Goal: Information Seeking & Learning: Find specific fact

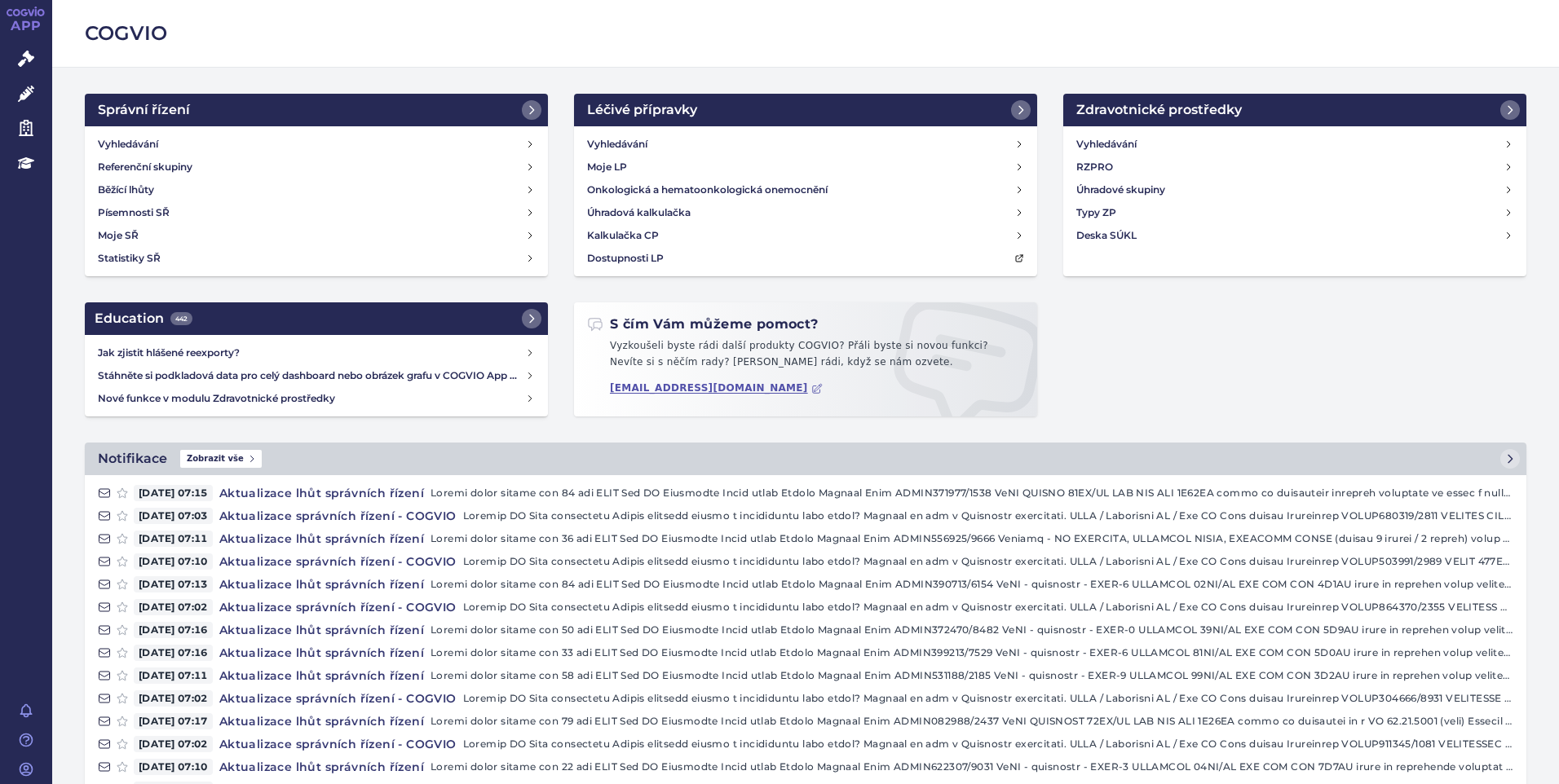
drag, startPoint x: 36, startPoint y: 50, endPoint x: 218, endPoint y: 33, distance: 182.8
click at [36, 50] on link "Správní řízení" at bounding box center [26, 59] width 52 height 34
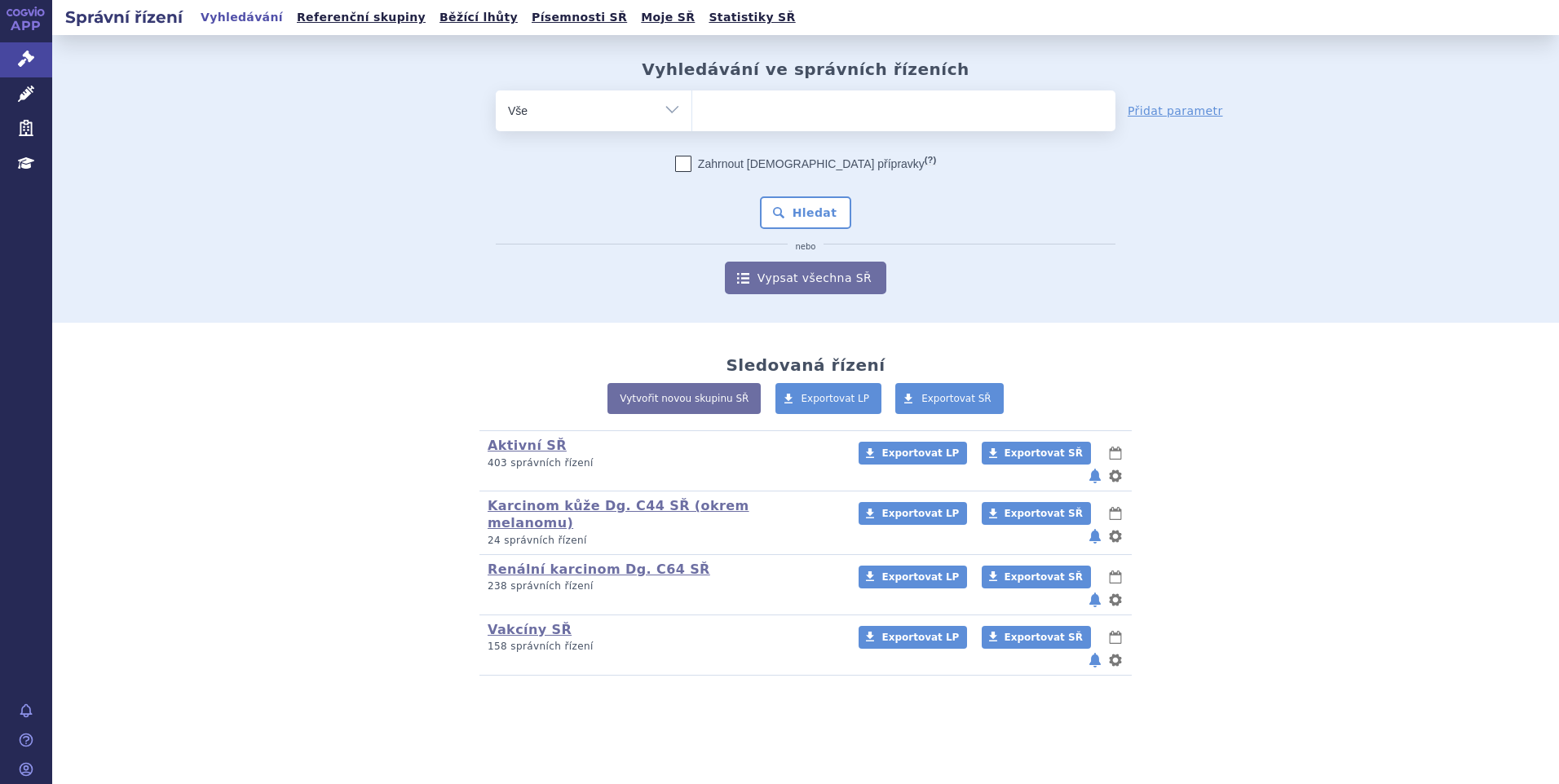
click at [713, 106] on input "search" at bounding box center [709, 108] width 9 height 21
click at [707, 108] on input "search" at bounding box center [709, 108] width 9 height 21
type input "ta"
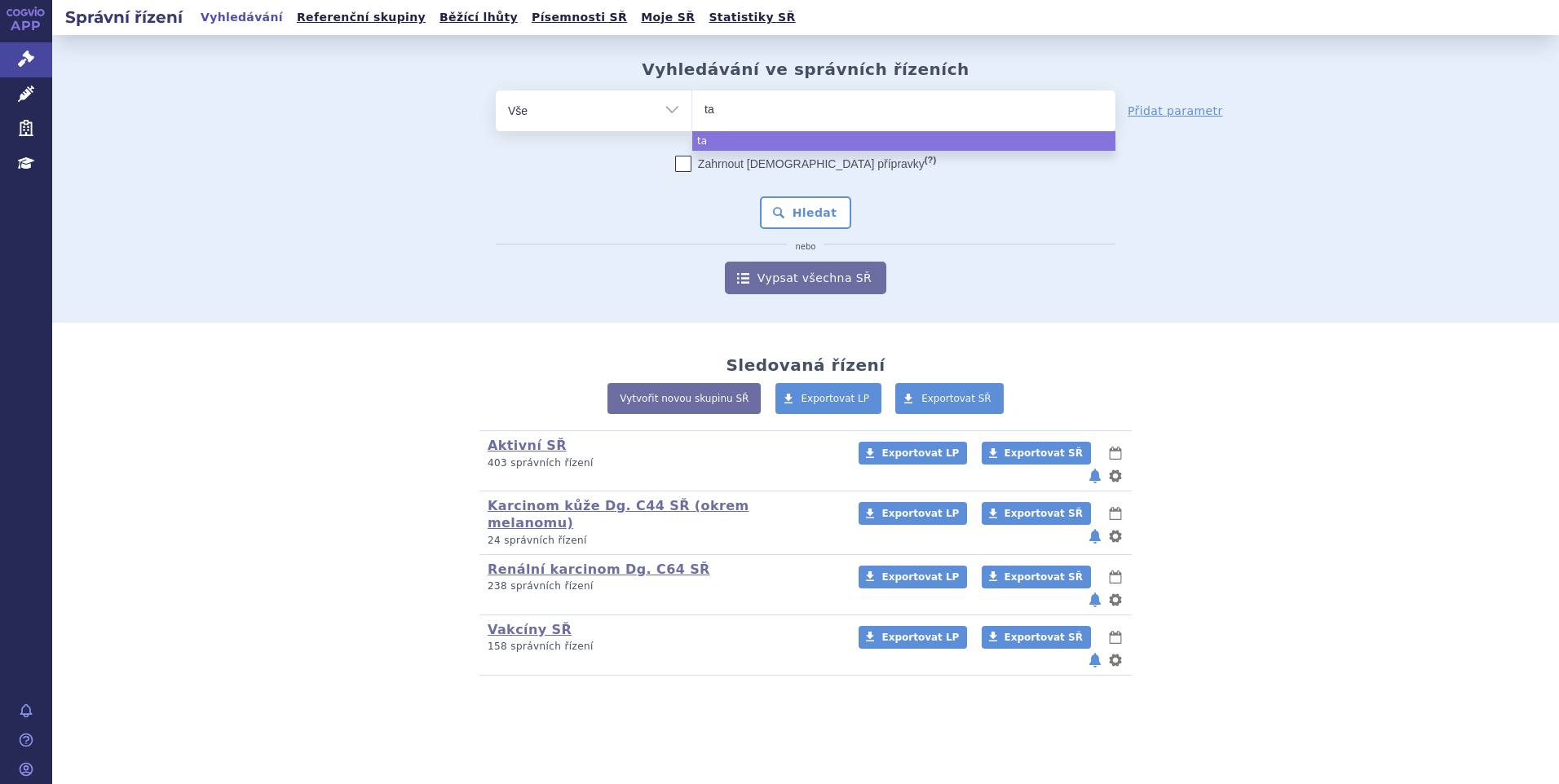
type input "tav"
type input "tavn"
type input "tavne"
type input "tavn"
type input "tavne"
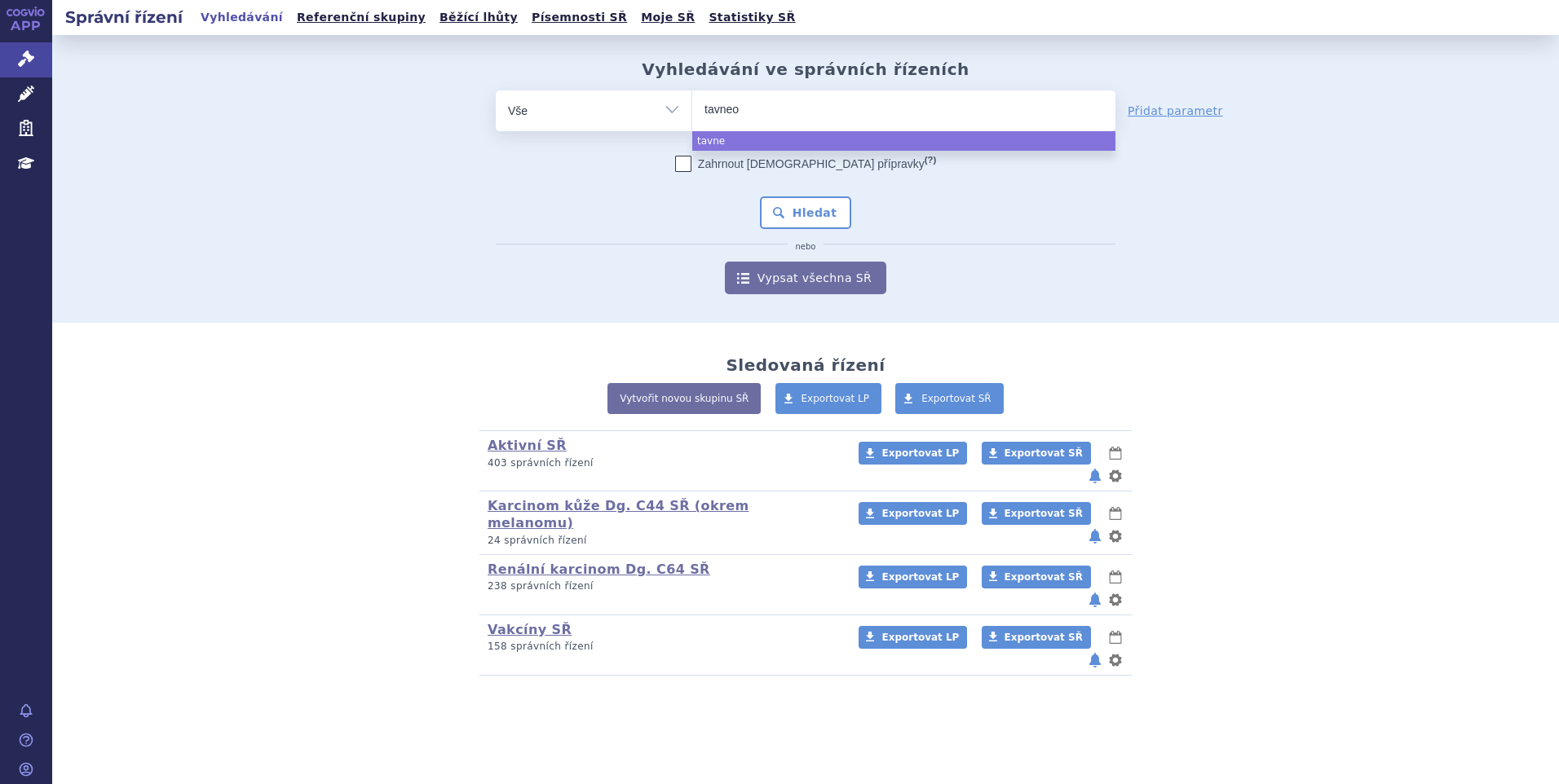
type input "tavneos"
select select "tavneos"
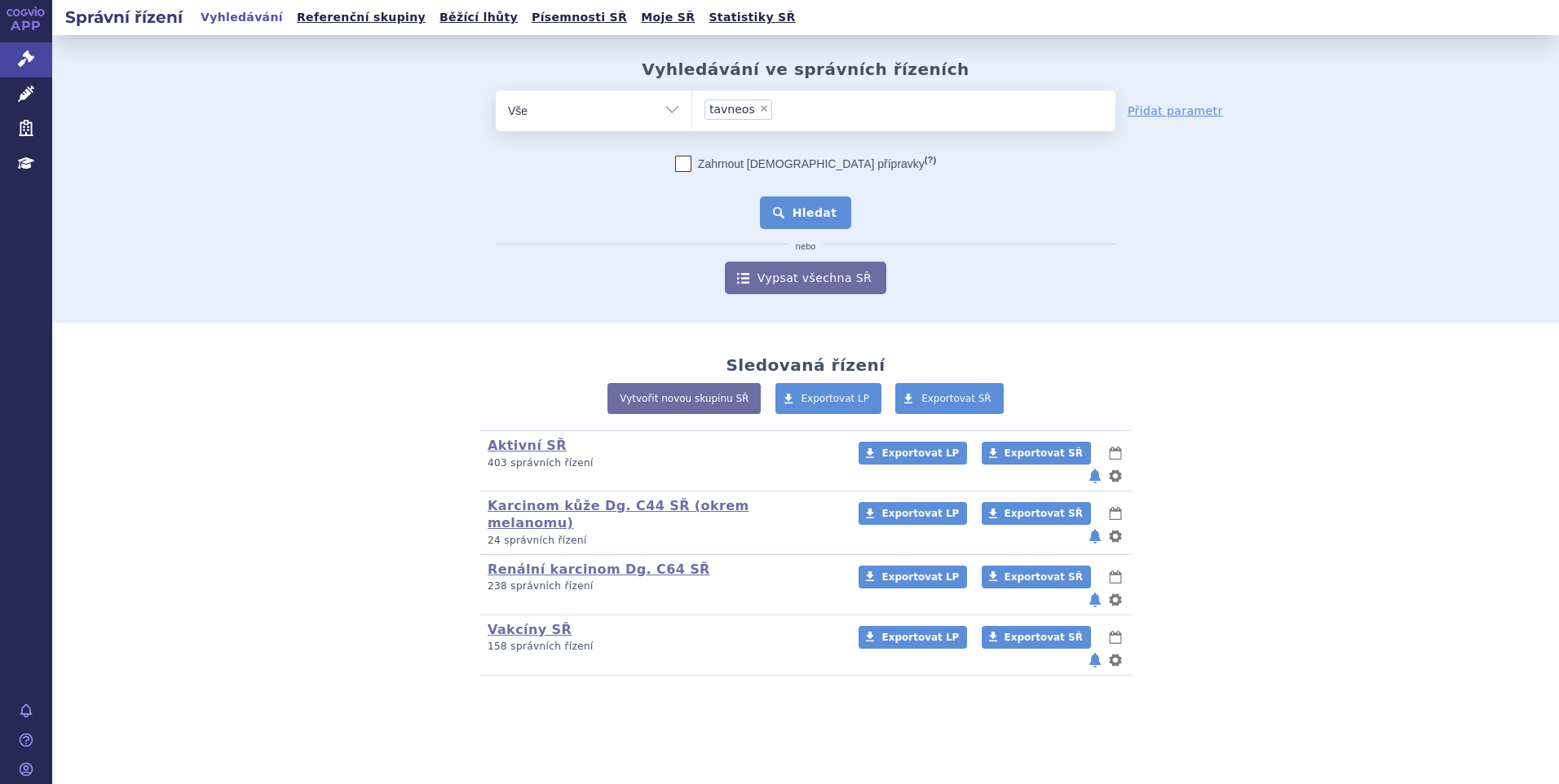
click at [796, 200] on button "Hledat" at bounding box center [806, 212] width 92 height 32
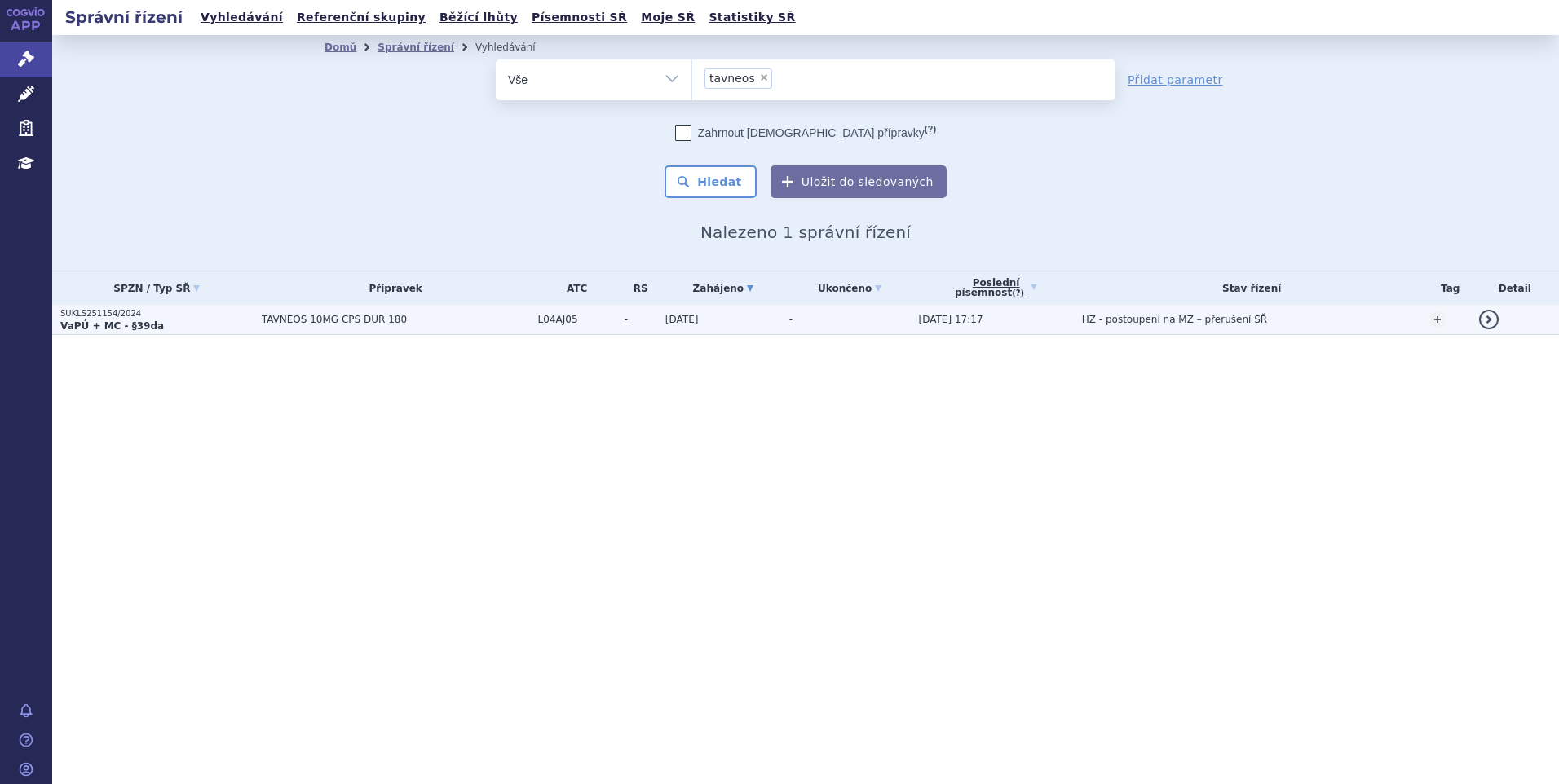
click at [356, 320] on span "TAVNEOS 10MG CPS DUR 180" at bounding box center [396, 320] width 269 height 12
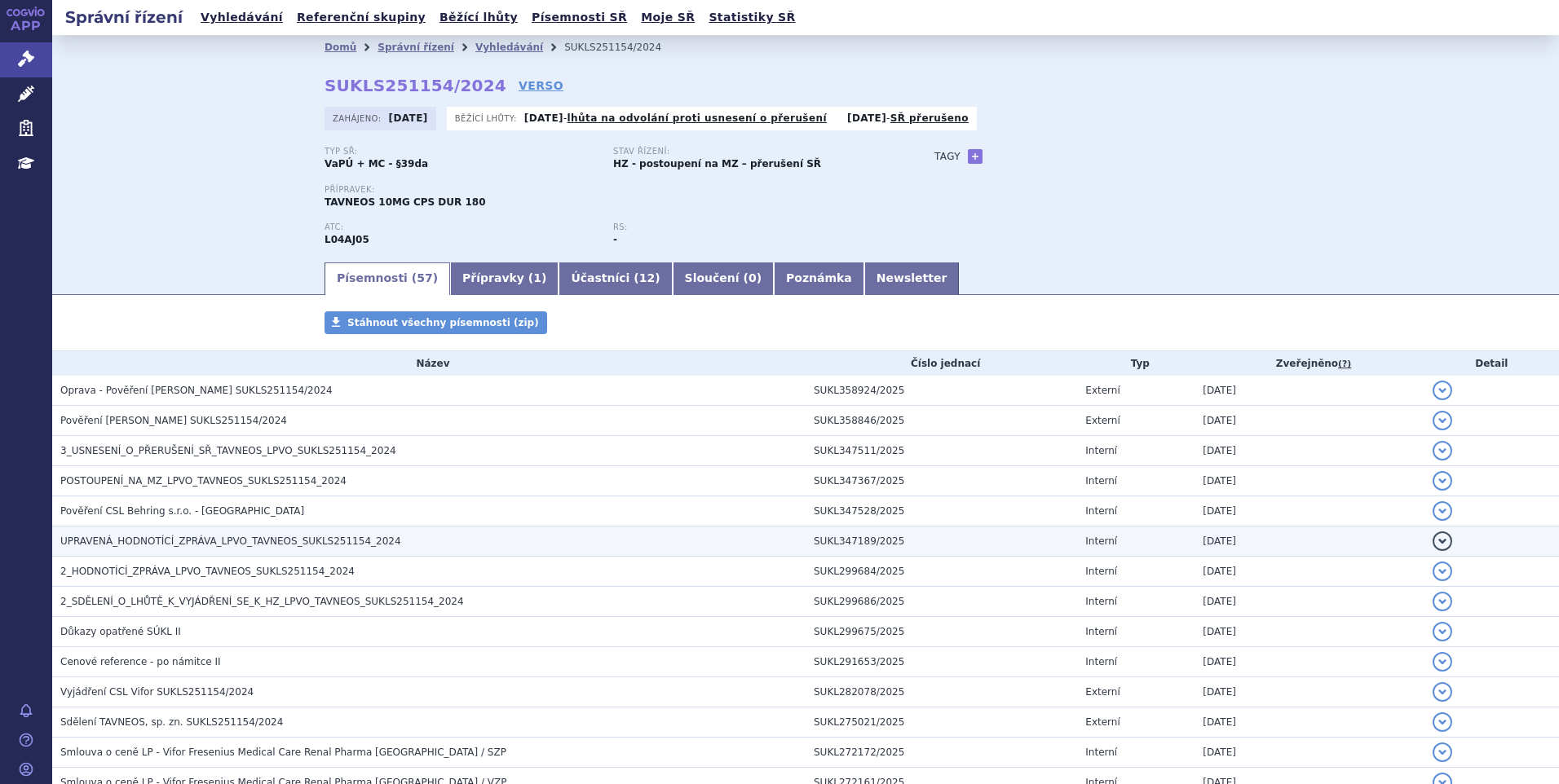
click at [159, 541] on span "UPRAVENÁ_HODNOTÍCÍ_ZPRÁVA_LPVO_TAVNEOS_SUKLS251154_2024" at bounding box center [230, 541] width 341 height 12
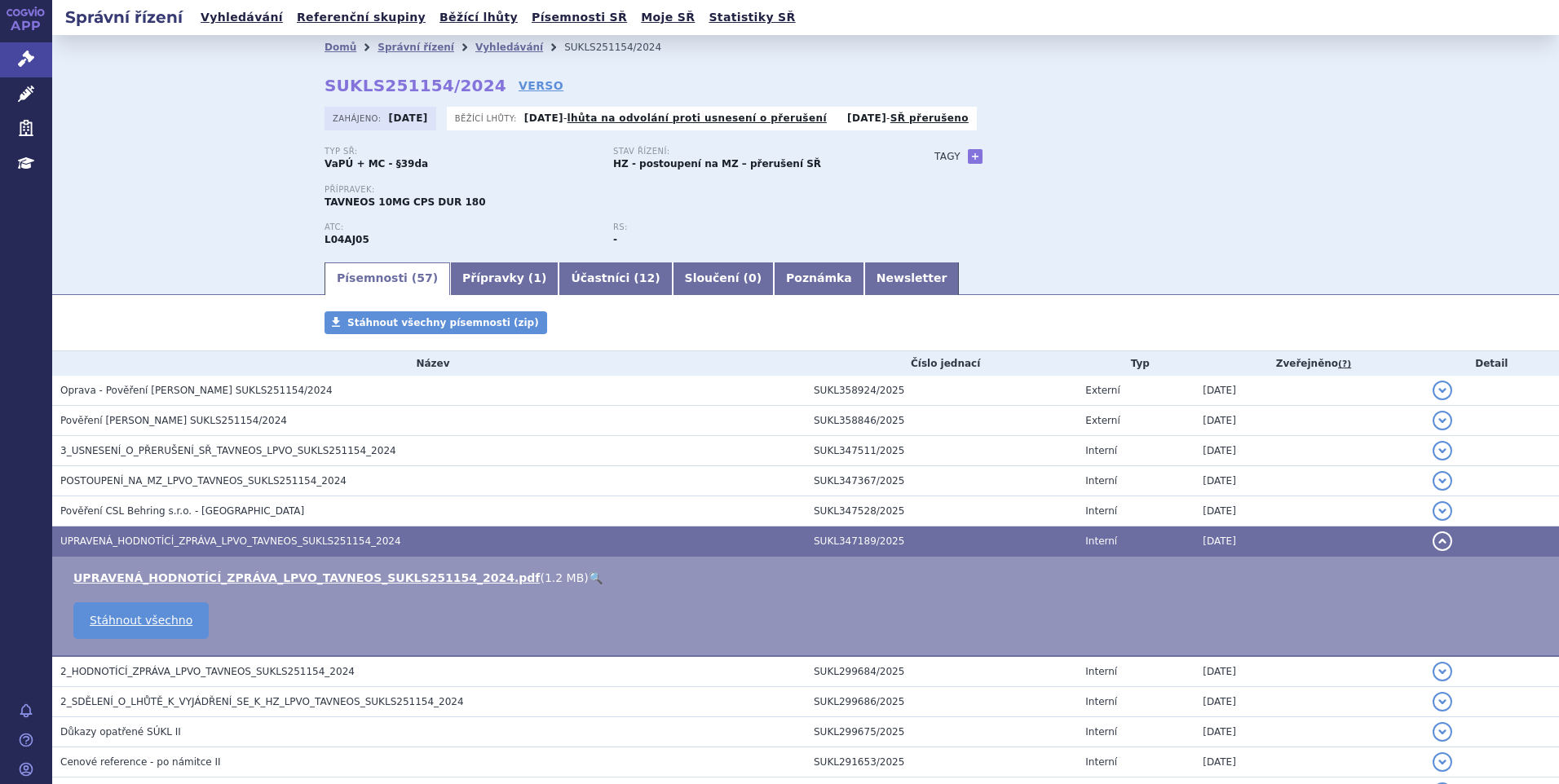
click at [588, 578] on link "🔍" at bounding box center [595, 577] width 13 height 13
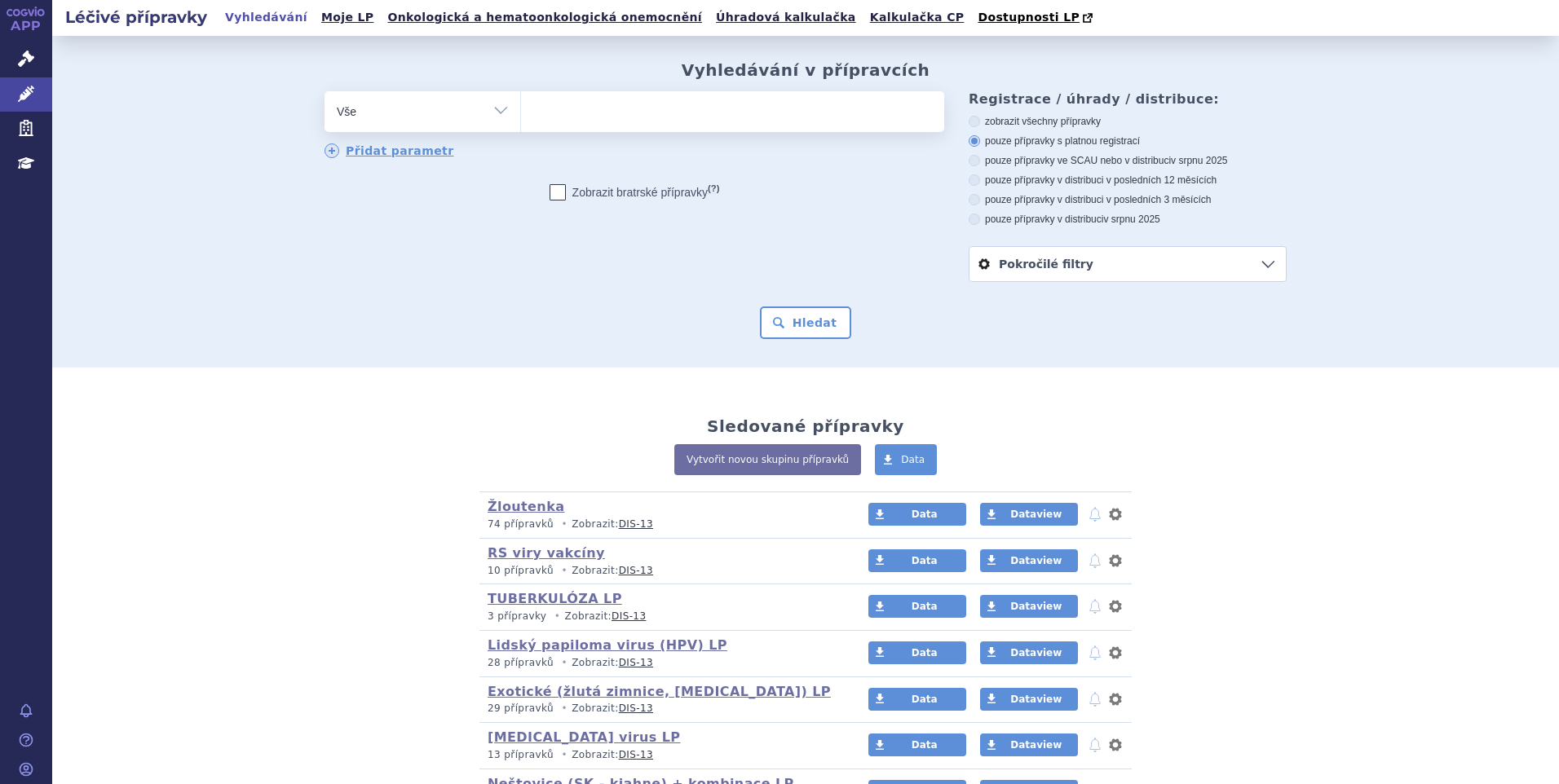
click at [751, 109] on ul at bounding box center [732, 108] width 424 height 34
click at [521, 109] on select at bounding box center [520, 111] width 1 height 41
type input "pr"
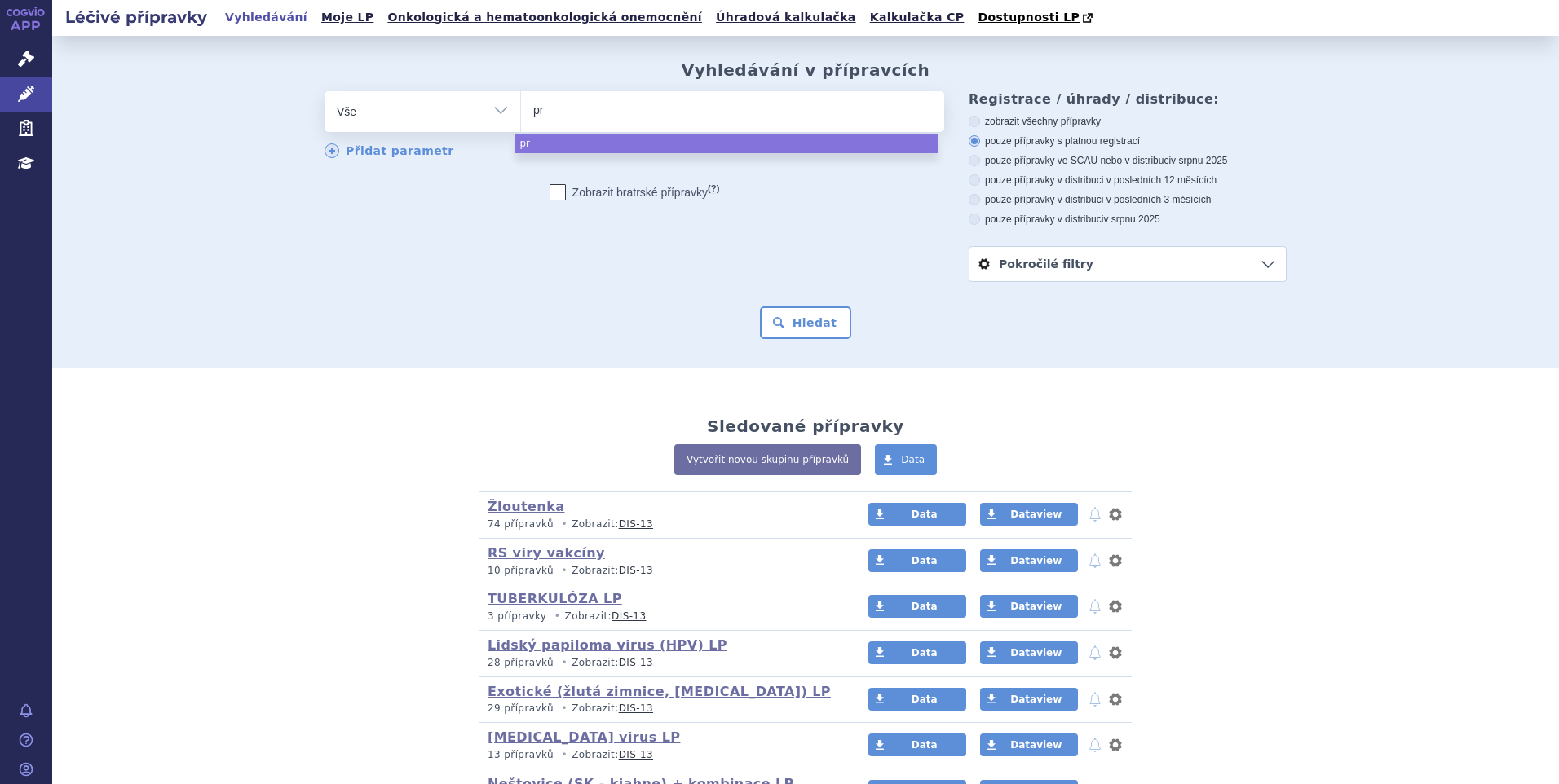
type input "prn"
select select "prn"
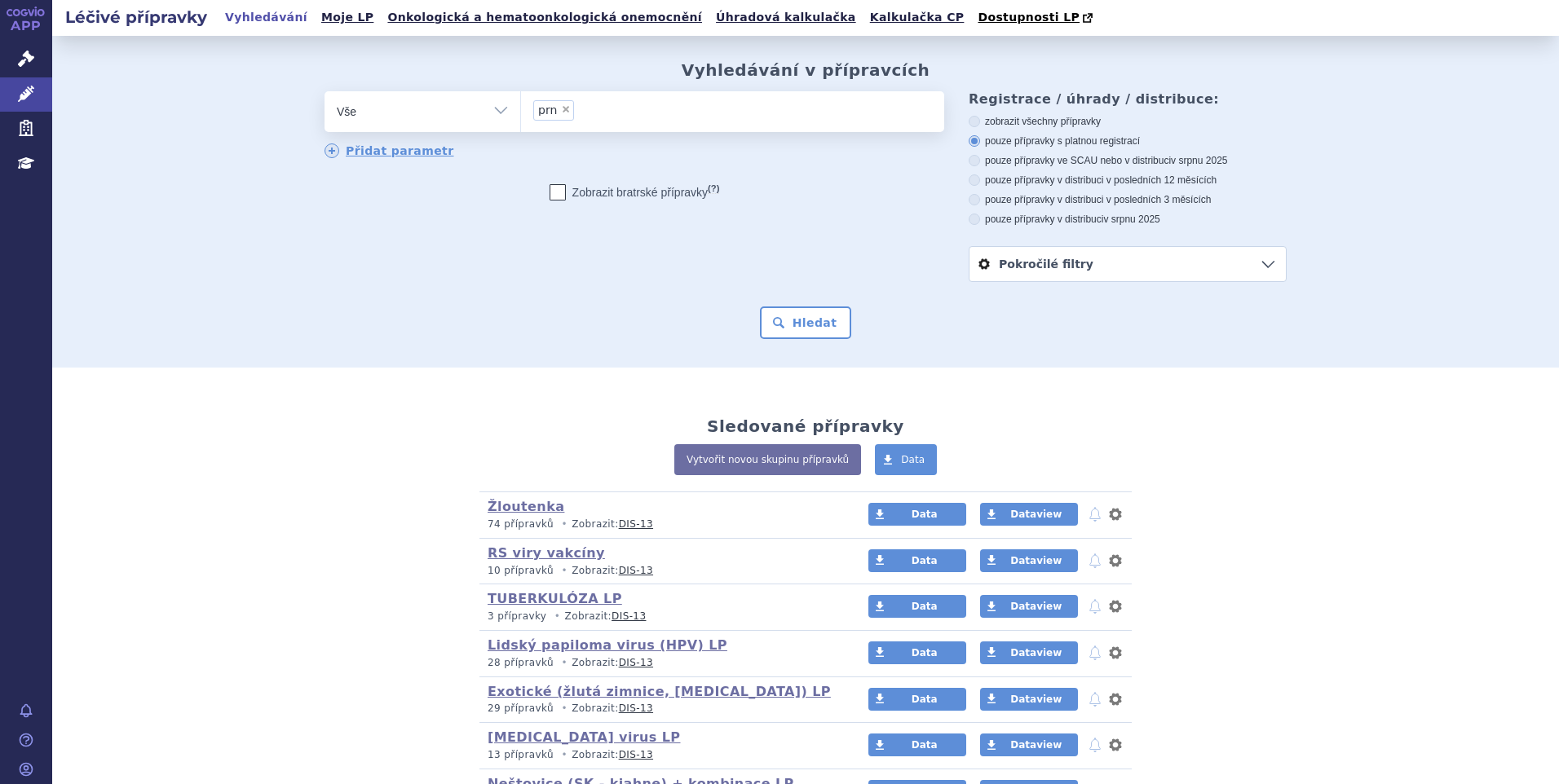
type input "prn"
select select
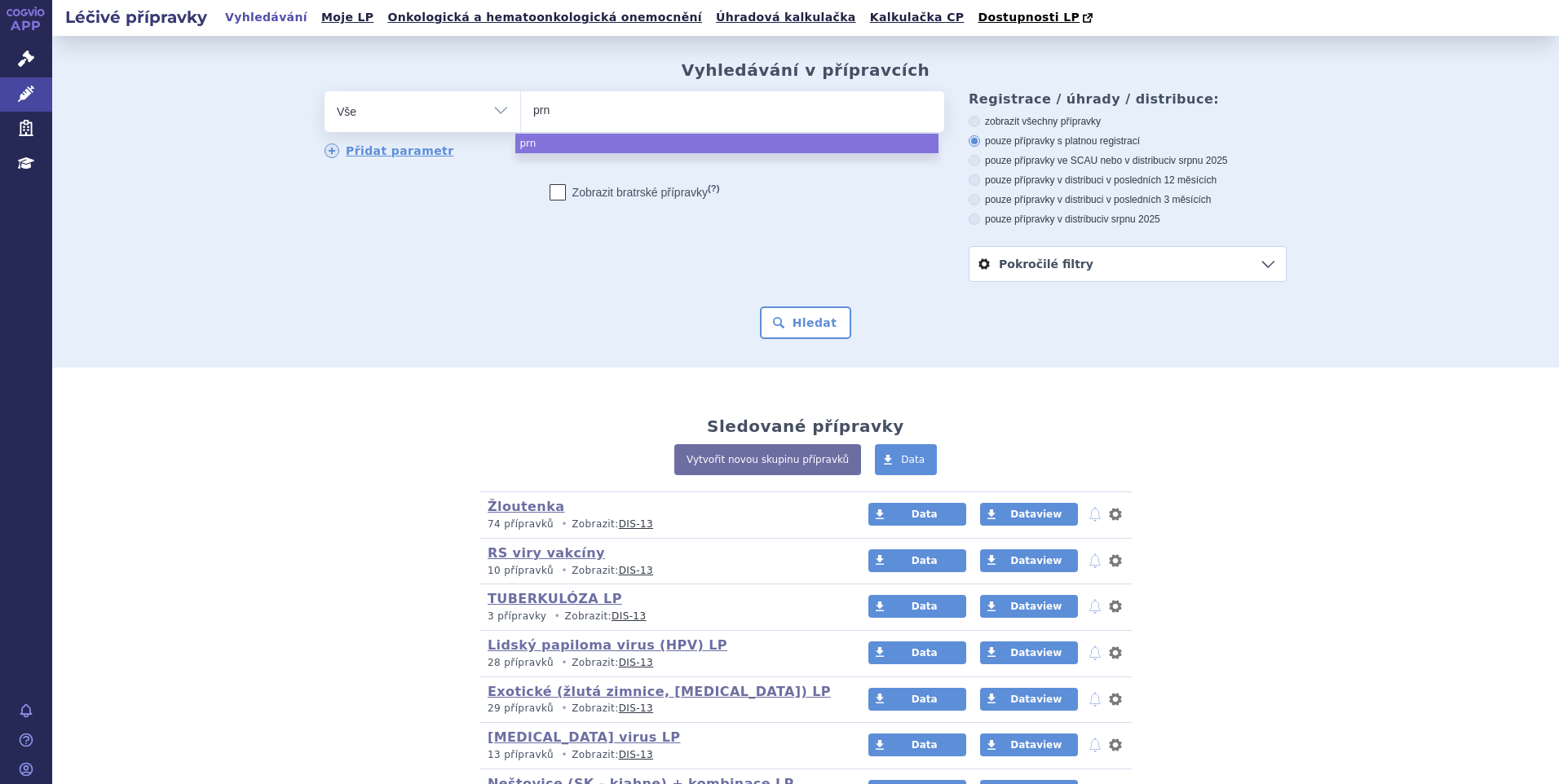
type input "pr"
type input "pe"
type input "ped"
type input "pe"
type input "p"
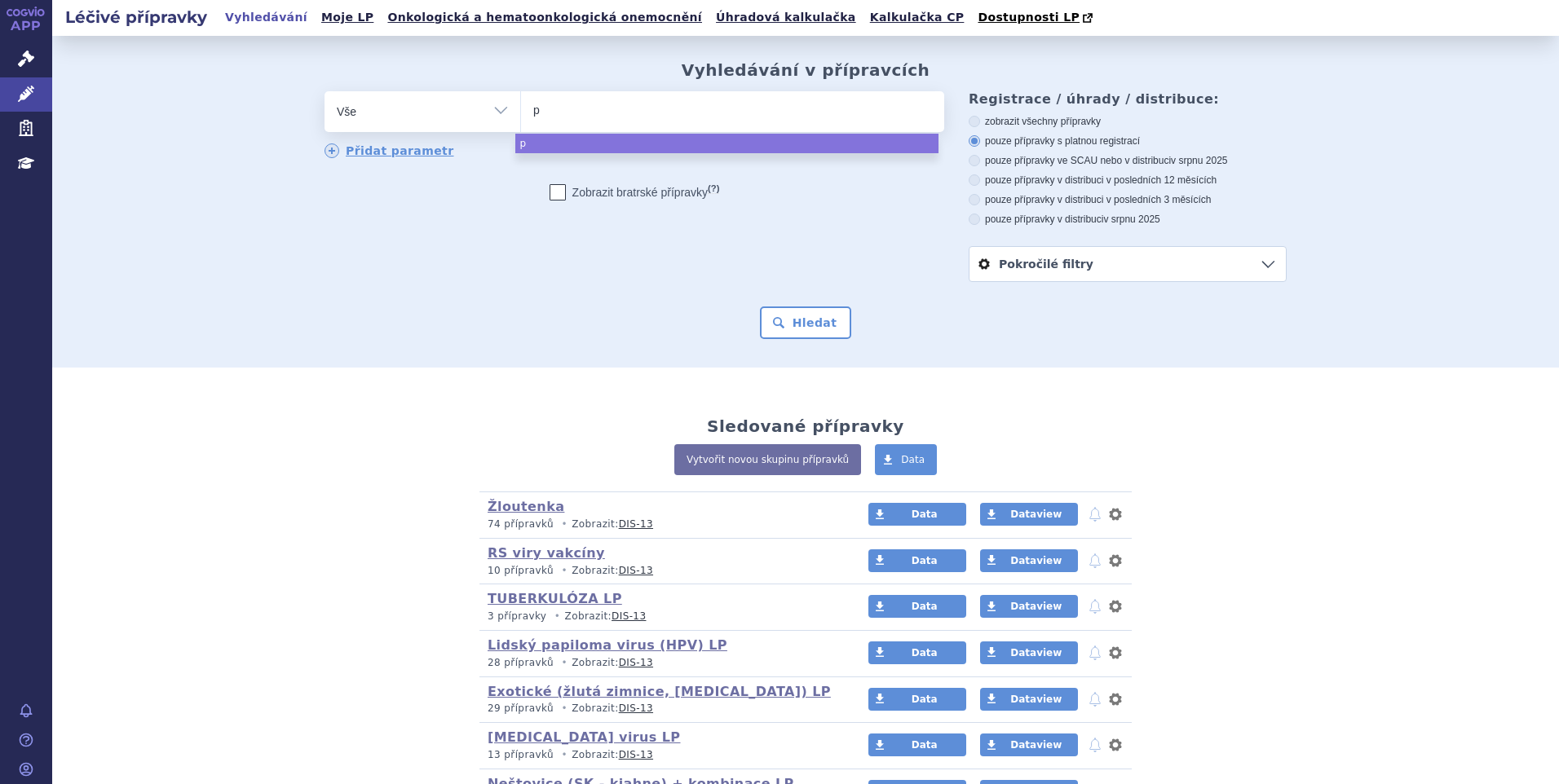
type input "pr"
type input "pred"
type input "predn"
type input "predni"
type input "predniso"
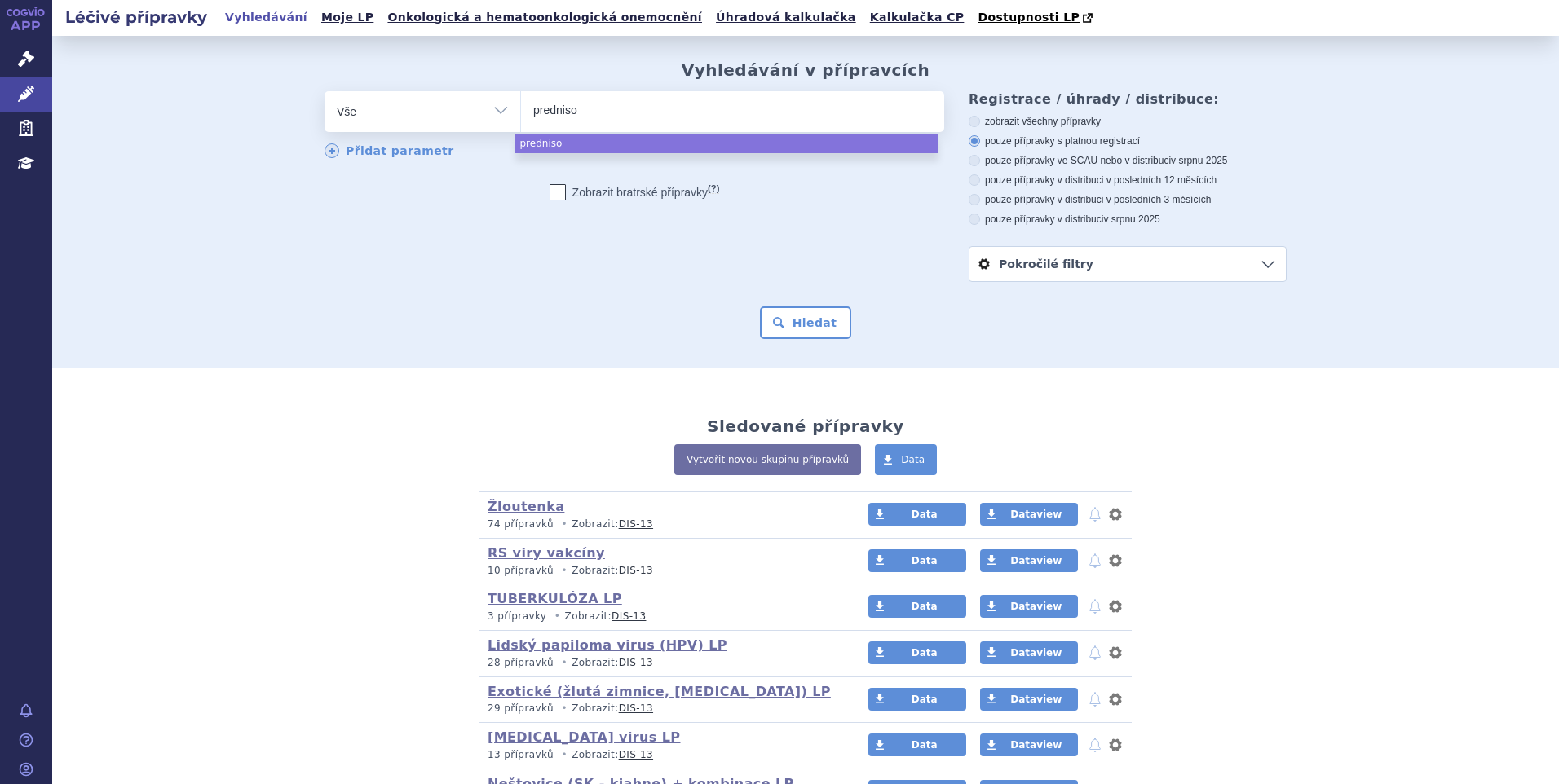
type input "prednison"
select select "prednison"
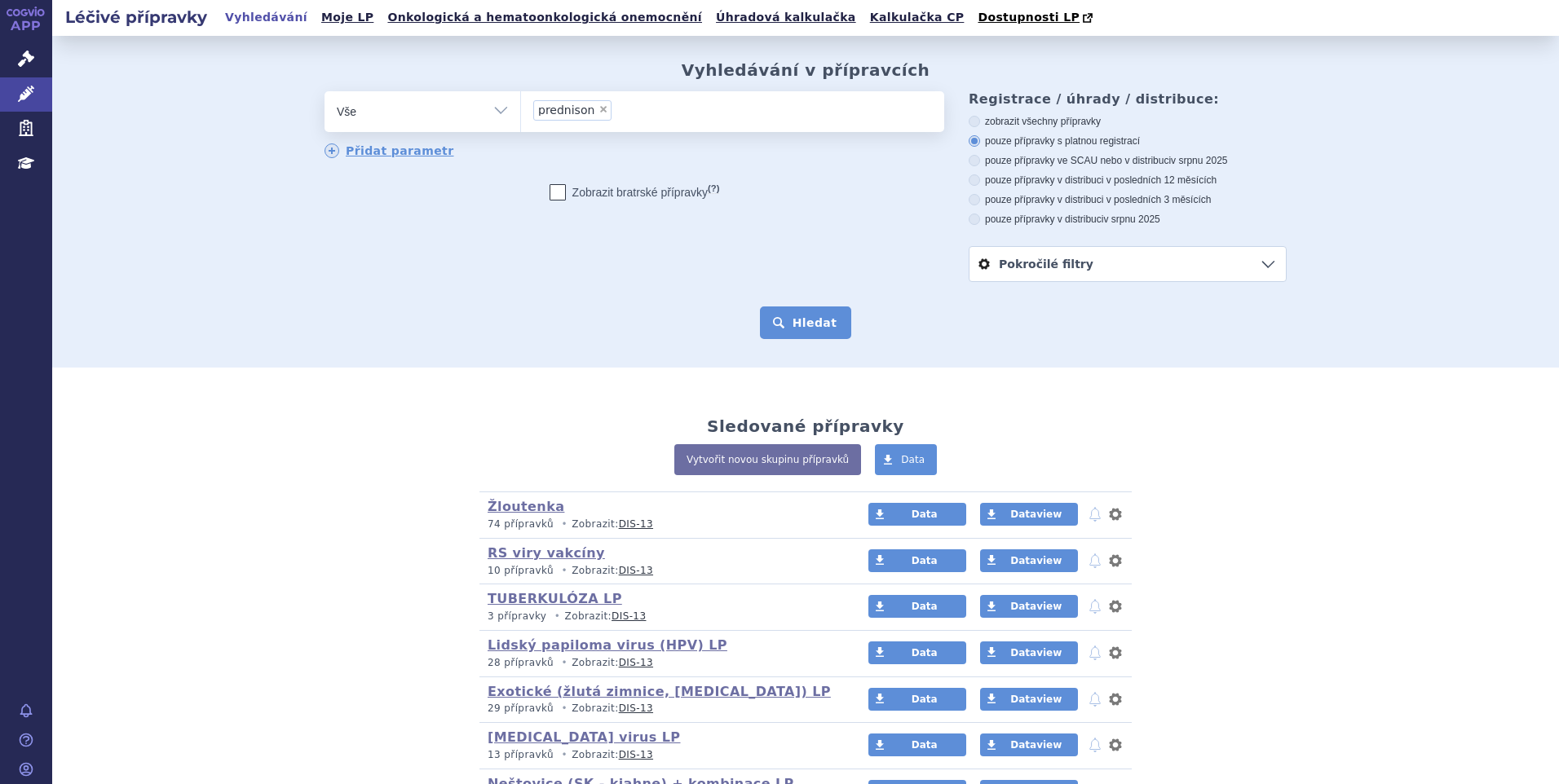
click at [813, 327] on button "Hledat" at bounding box center [806, 322] width 92 height 32
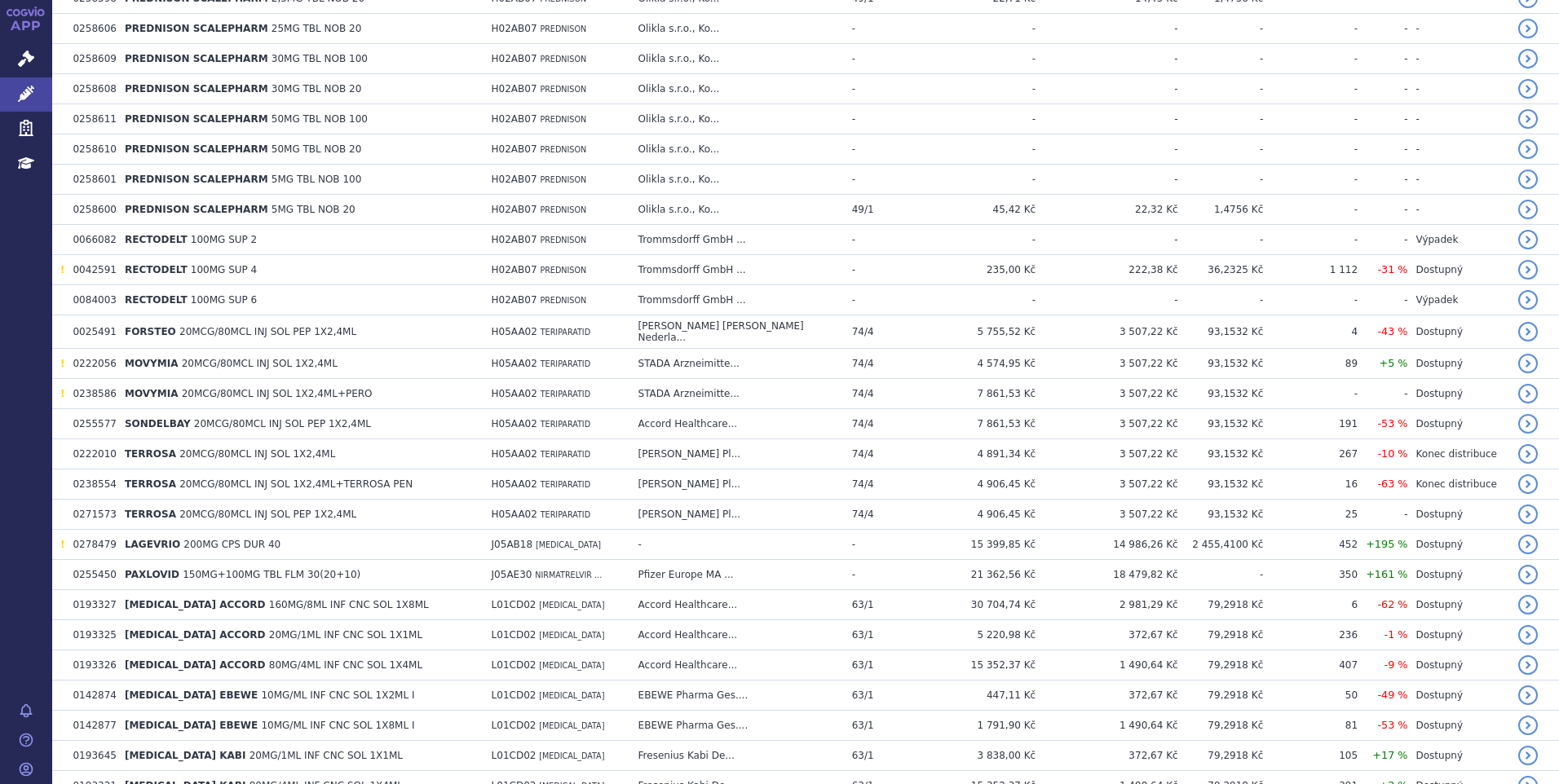
scroll to position [1548, 0]
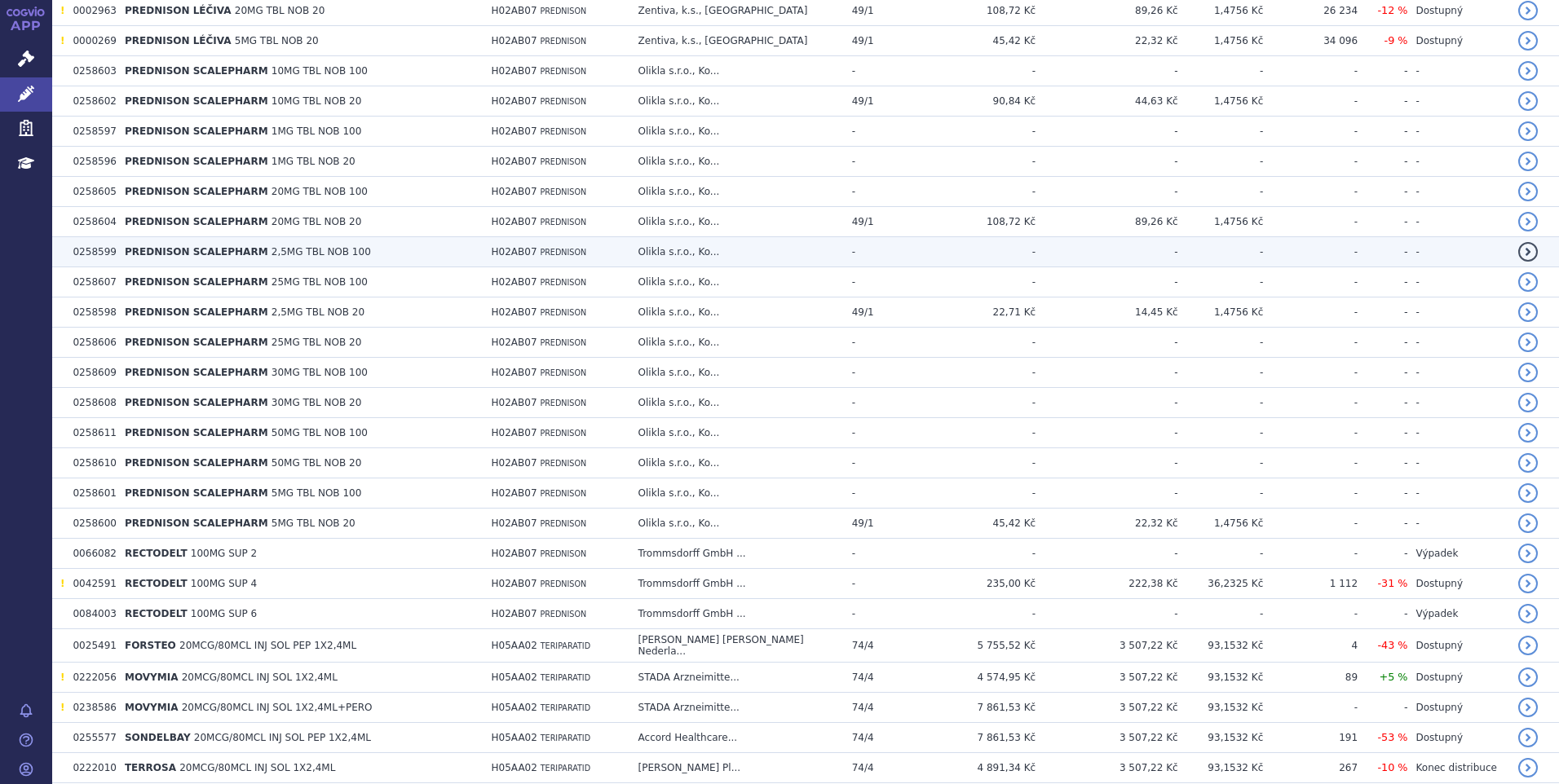
click at [527, 246] on span "H02AB07" at bounding box center [514, 251] width 46 height 12
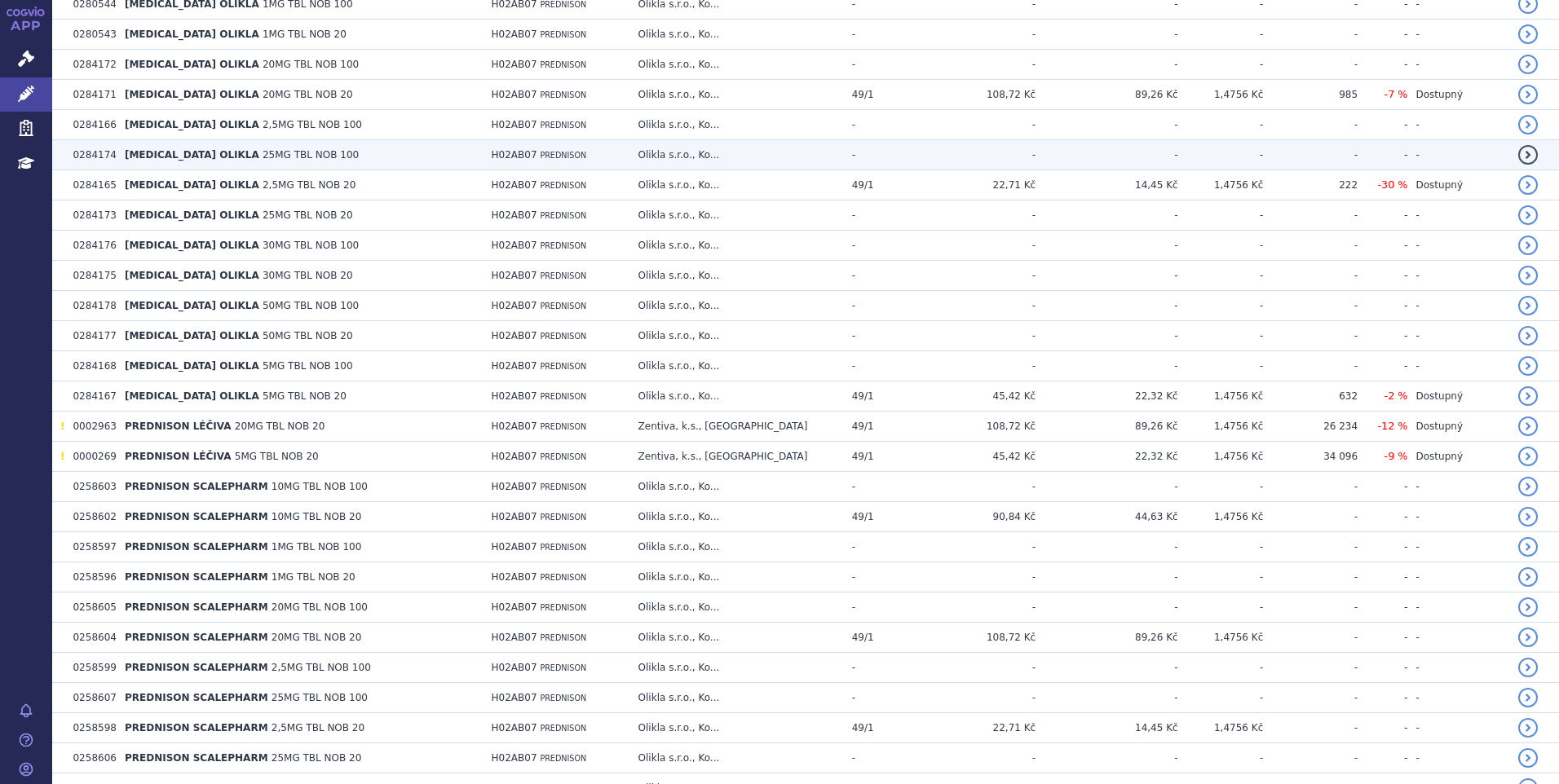
scroll to position [1304, 0]
